Goal: Task Accomplishment & Management: Manage account settings

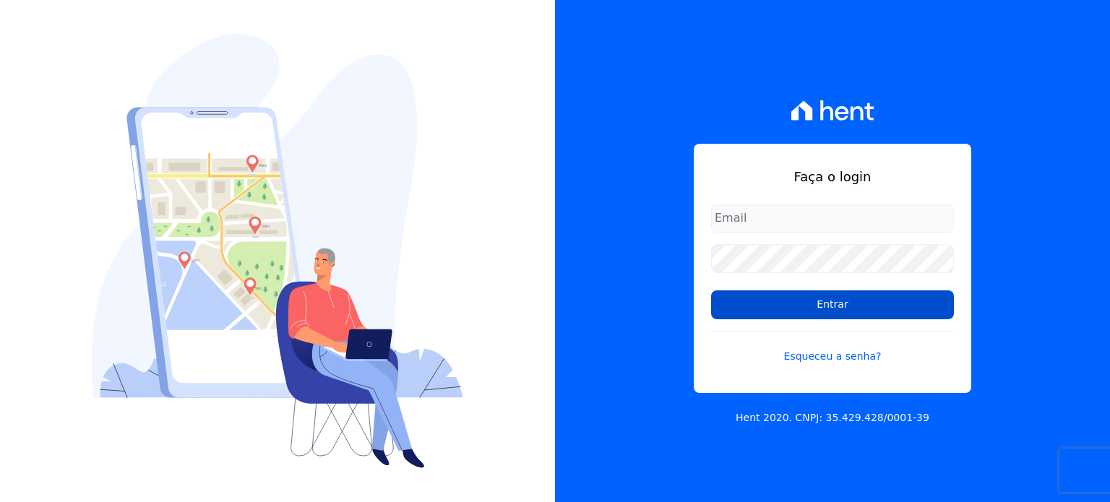
type input "taina.mendes@swarealty.com"
click at [774, 309] on input "Entrar" at bounding box center [832, 304] width 243 height 29
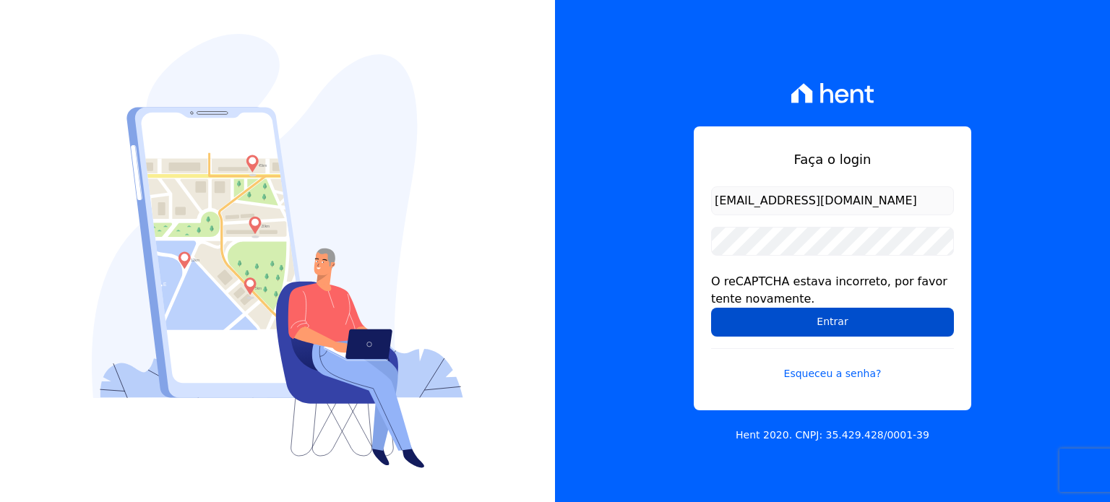
click at [783, 324] on input "Entrar" at bounding box center [832, 322] width 243 height 29
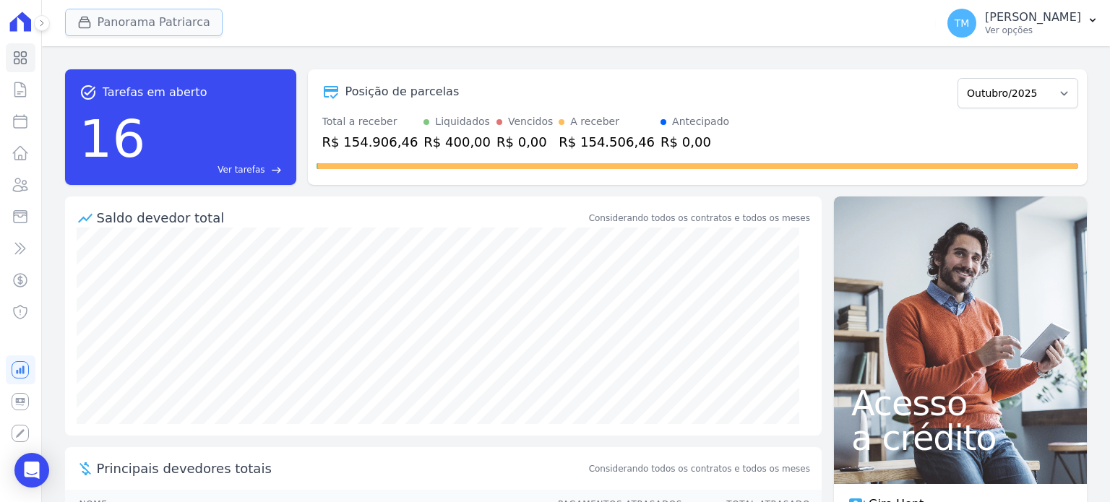
click at [147, 22] on button "Panorama Patriarca" at bounding box center [144, 22] width 158 height 27
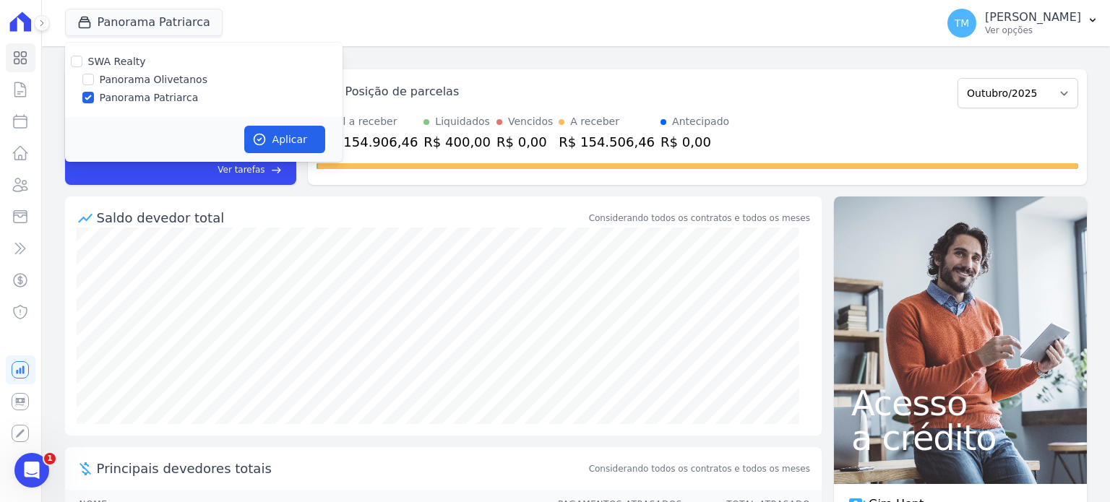
click at [181, 79] on label "Panorama Olivetanos" at bounding box center [154, 79] width 108 height 15
click at [94, 79] on input "Panorama Olivetanos" at bounding box center [88, 80] width 12 height 12
checkbox input "true"
click at [177, 92] on label "Panorama Patriarca" at bounding box center [149, 97] width 99 height 15
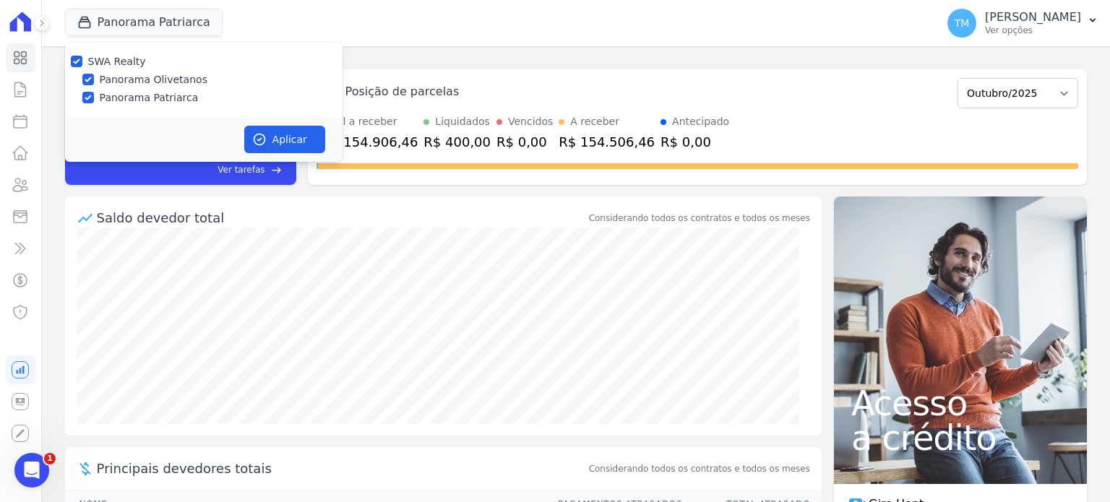
click at [94, 92] on input "Panorama Patriarca" at bounding box center [88, 98] width 12 height 12
checkbox input "false"
click at [299, 144] on button "Aplicar" at bounding box center [284, 139] width 81 height 27
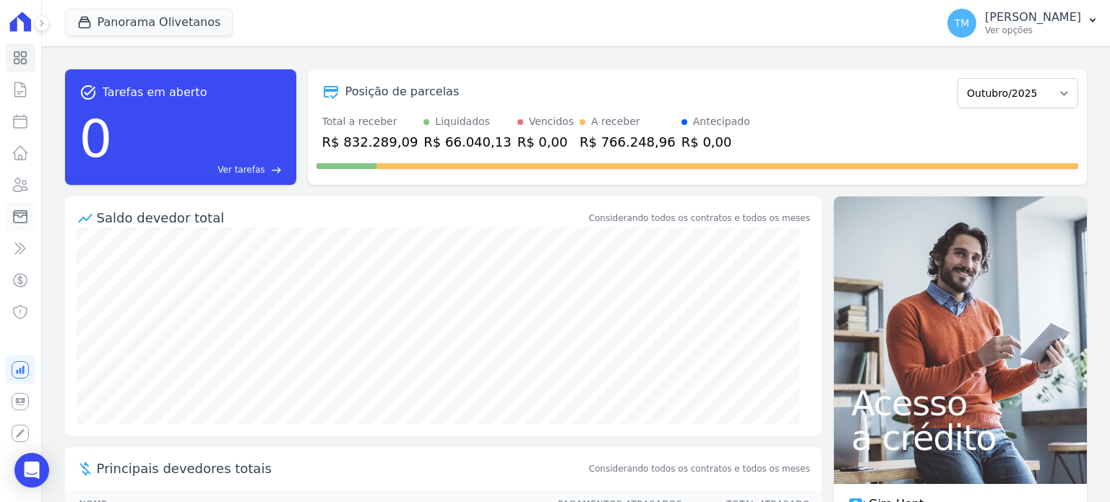
click at [27, 210] on icon at bounding box center [20, 216] width 17 height 17
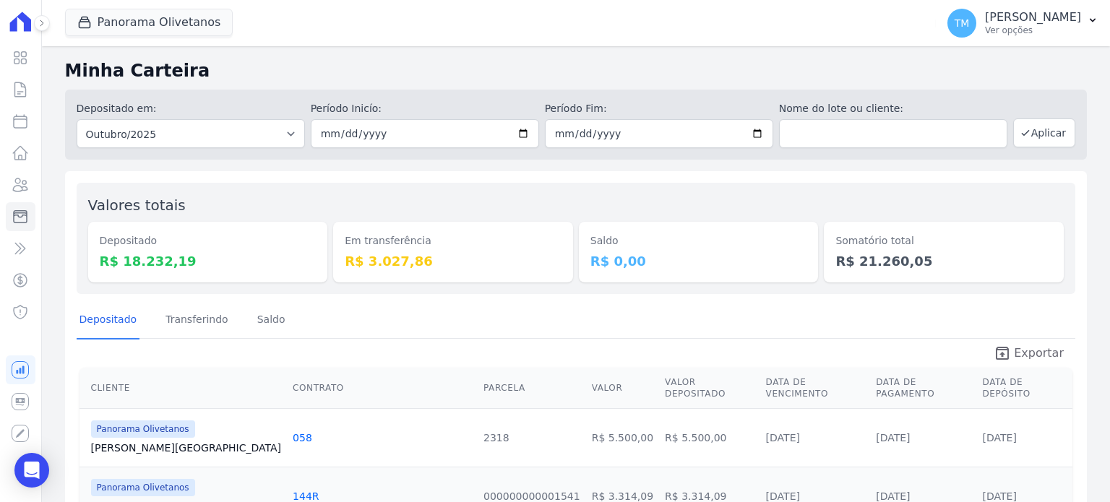
click at [1035, 349] on span "Exportar" at bounding box center [1039, 353] width 50 height 17
click at [275, 135] on select "Todos os meses Março/2023 Abril/2023 Maio/2023 Junho/2023 Julho/2023 Agosto/202…" at bounding box center [191, 133] width 228 height 29
click at [291, 134] on select "Todos os meses Março/2023 Abril/2023 Maio/2023 Junho/2023 Julho/2023 Agosto/202…" at bounding box center [191, 133] width 228 height 29
click at [520, 136] on input "[DATE]" at bounding box center [425, 133] width 228 height 29
type input "[DATE]"
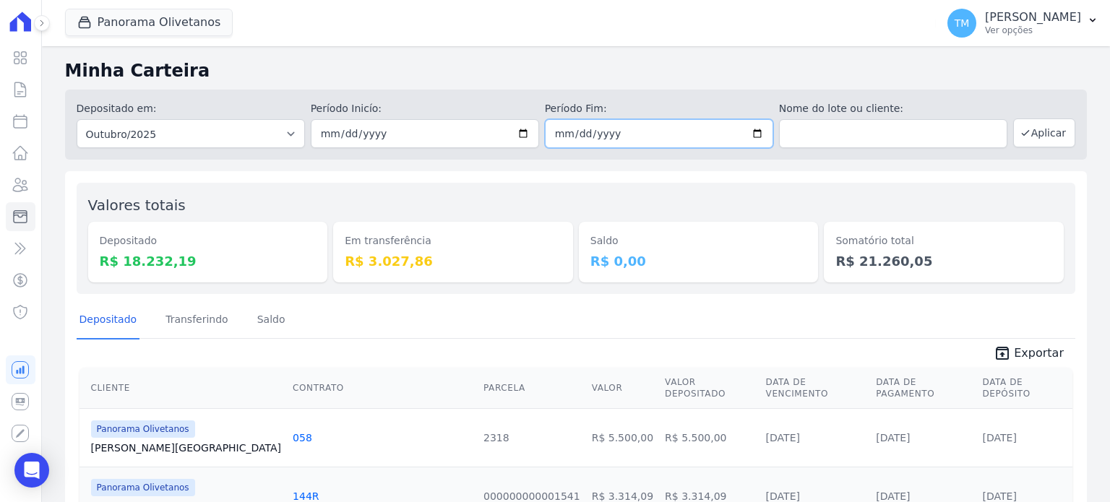
click at [748, 136] on input "[DATE]" at bounding box center [659, 133] width 228 height 29
type input "[DATE]"
click at [1020, 139] on button "Aplicar" at bounding box center [1044, 132] width 62 height 29
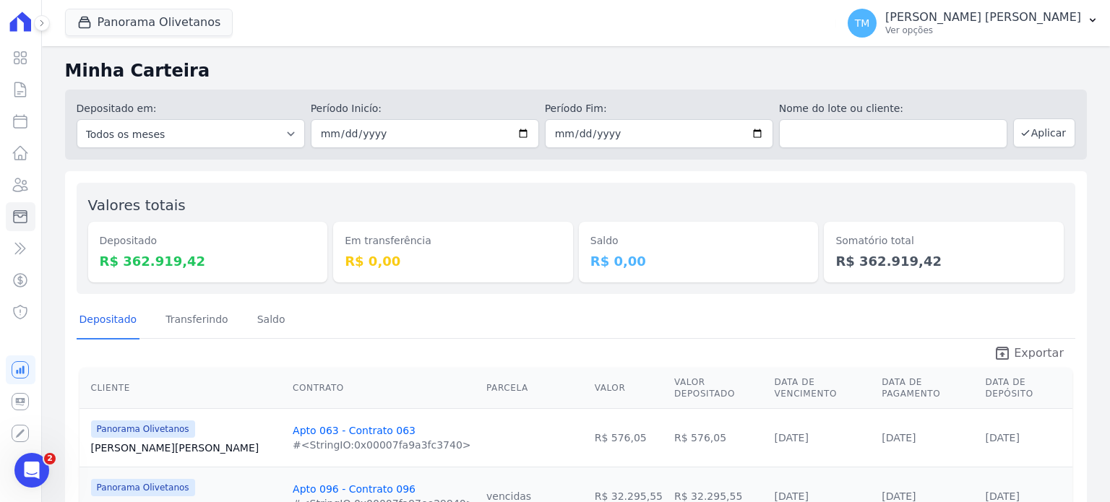
click at [1006, 349] on icon "unarchive" at bounding box center [1001, 353] width 17 height 17
click at [1043, 30] on p "Ver opções" at bounding box center [983, 31] width 196 height 12
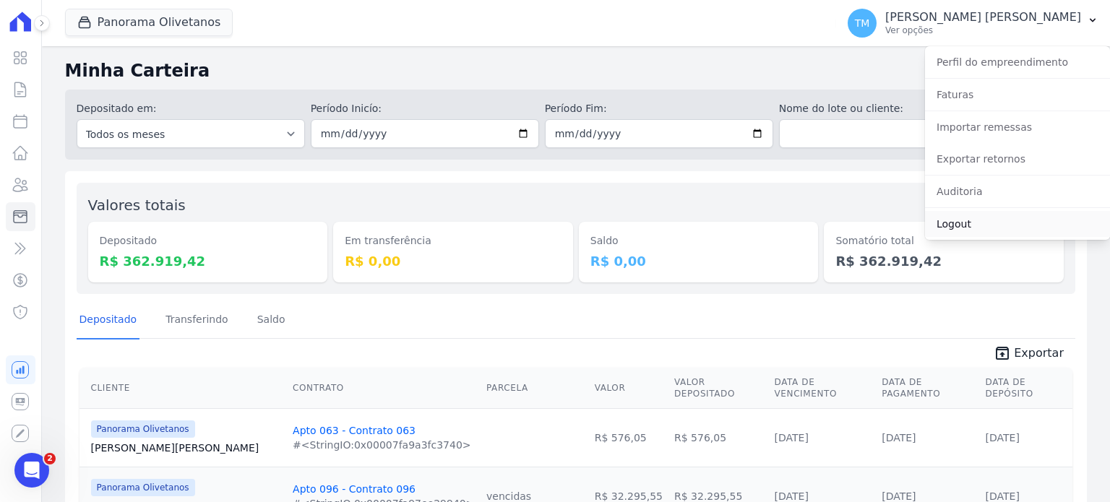
click at [962, 222] on link "Logout" at bounding box center [1017, 224] width 185 height 26
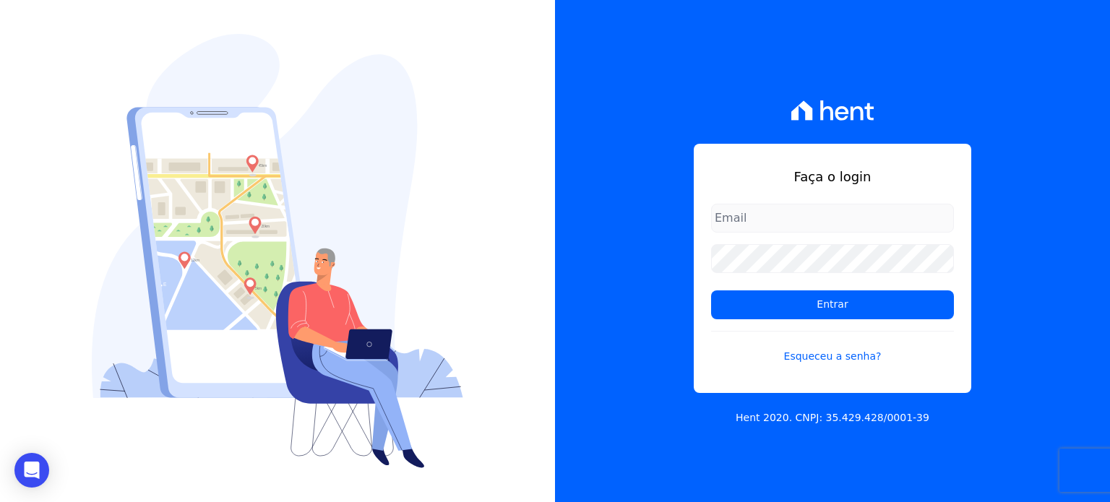
type input "taina.mendes@swarealty.com"
